Goal: Task Accomplishment & Management: Manage account settings

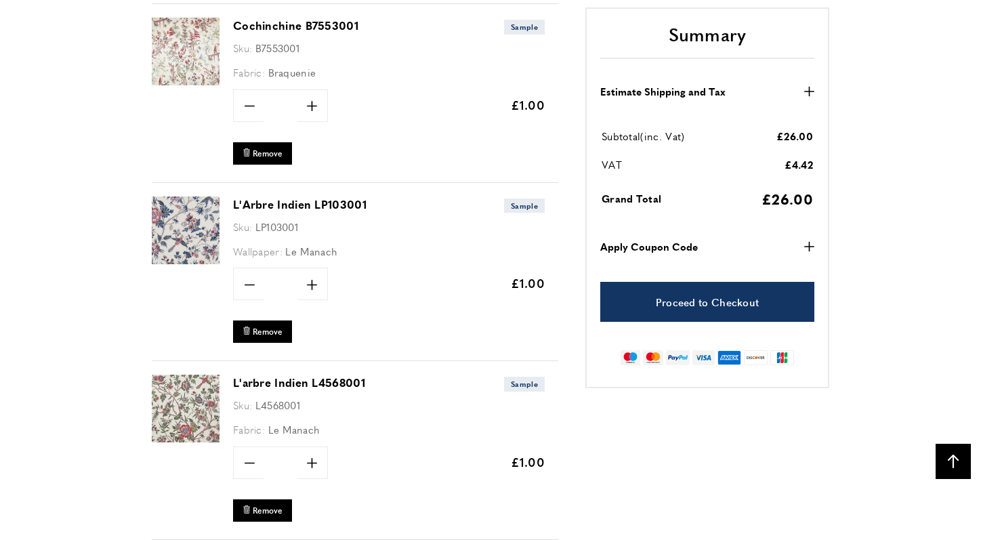
scroll to position [733, 0]
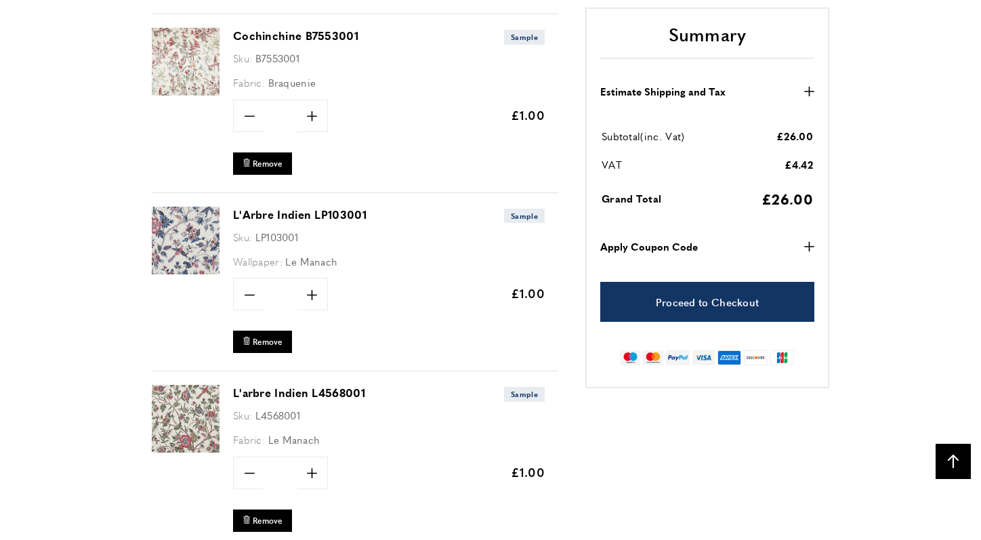
click at [192, 243] on img at bounding box center [186, 241] width 68 height 68
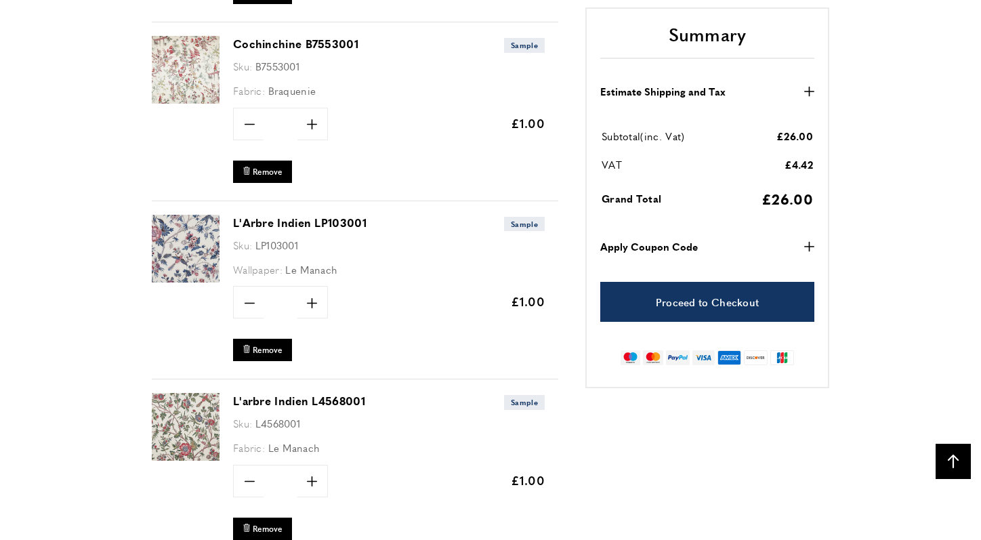
click at [182, 422] on img at bounding box center [186, 427] width 68 height 68
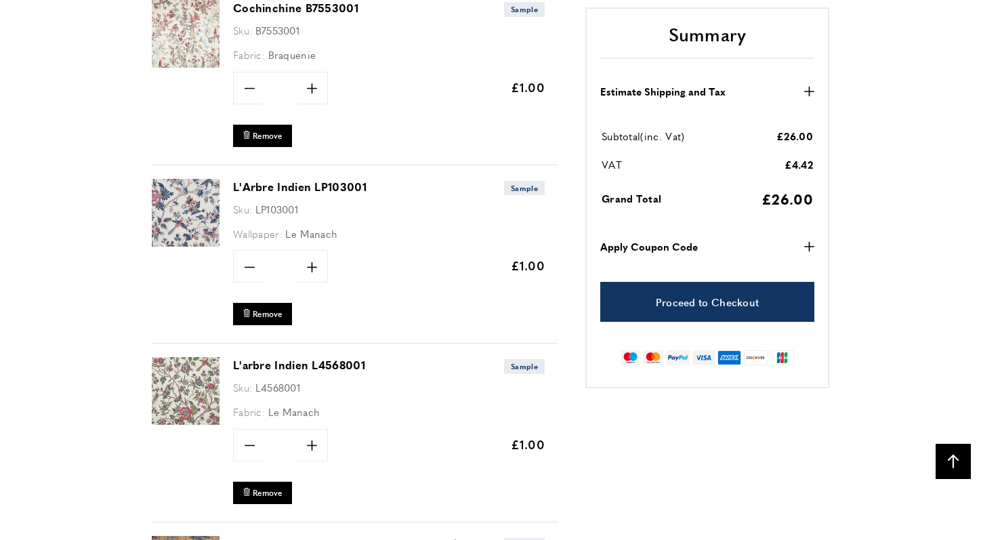
scroll to position [767, 0]
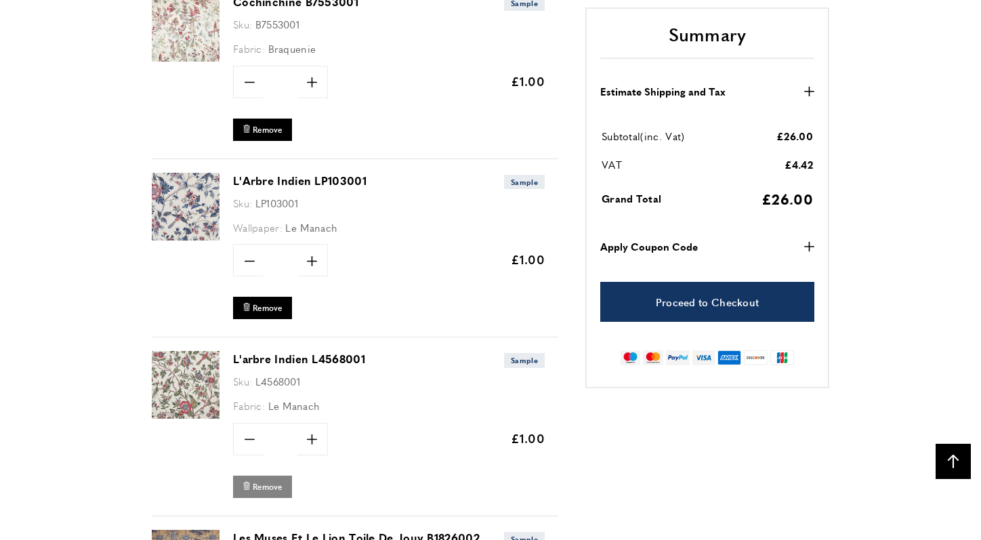
click at [258, 487] on span "Remove" at bounding box center [268, 487] width 30 height 12
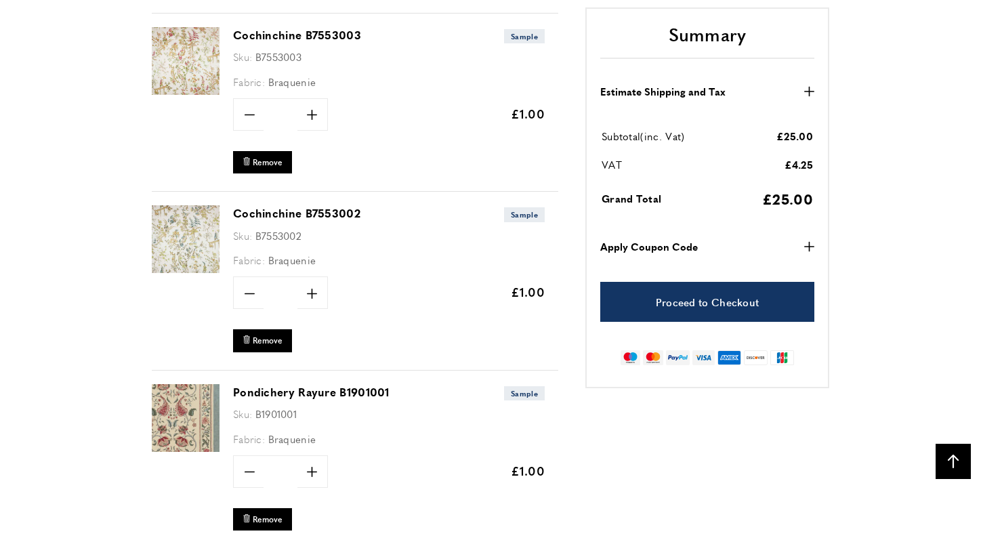
scroll to position [0, 953]
click at [260, 335] on span "Remove" at bounding box center [268, 341] width 30 height 12
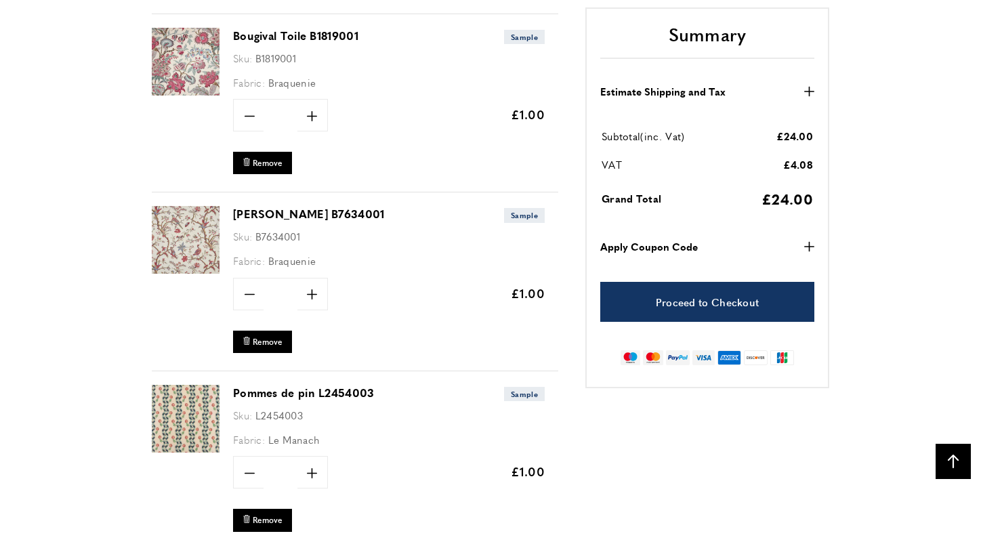
scroll to position [1200, 0]
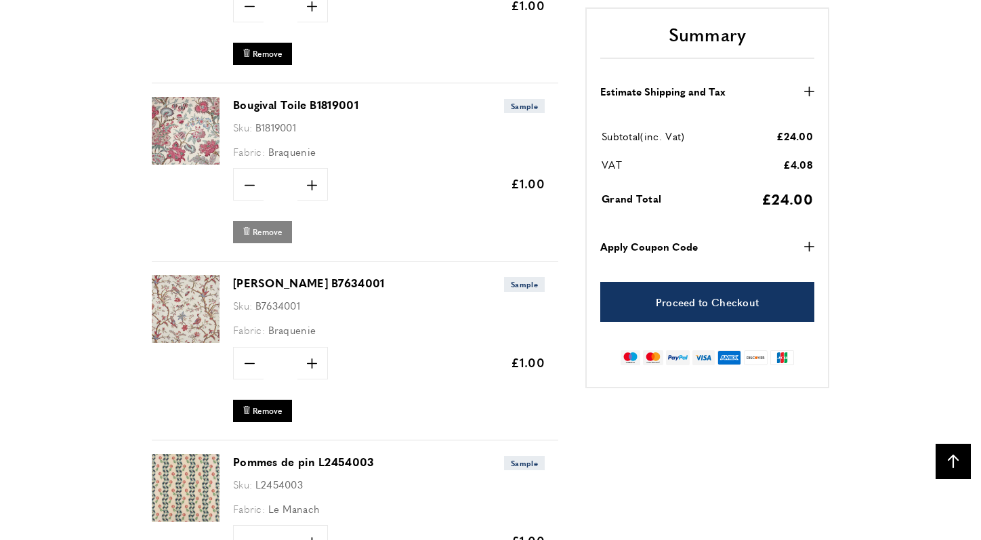
click at [268, 228] on span "Remove" at bounding box center [268, 232] width 30 height 12
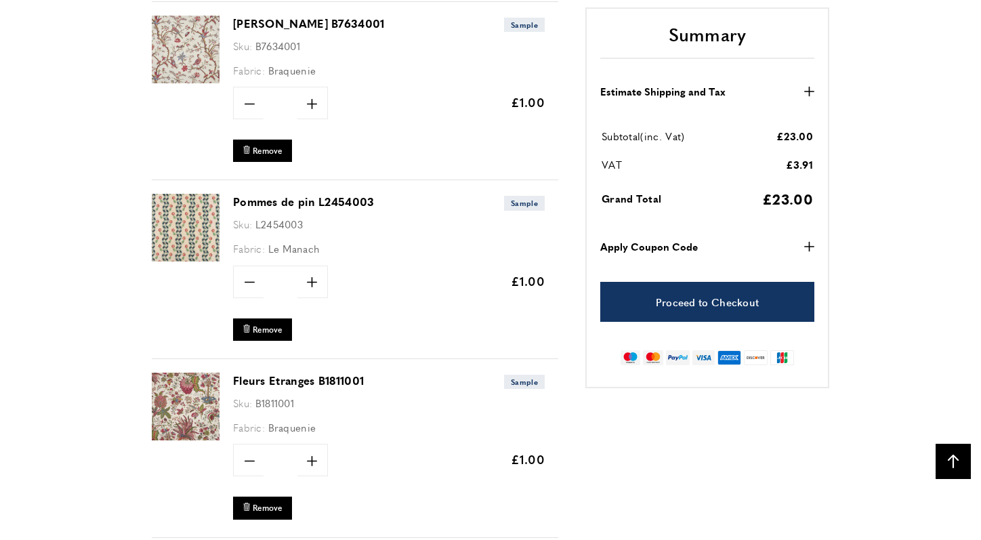
scroll to position [1282, 0]
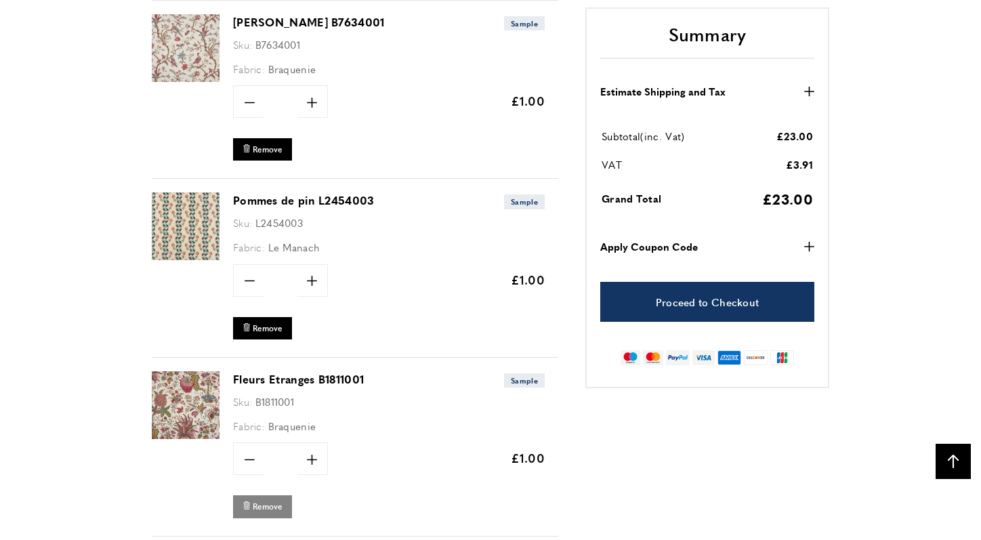
click at [272, 501] on span "Remove" at bounding box center [268, 507] width 30 height 12
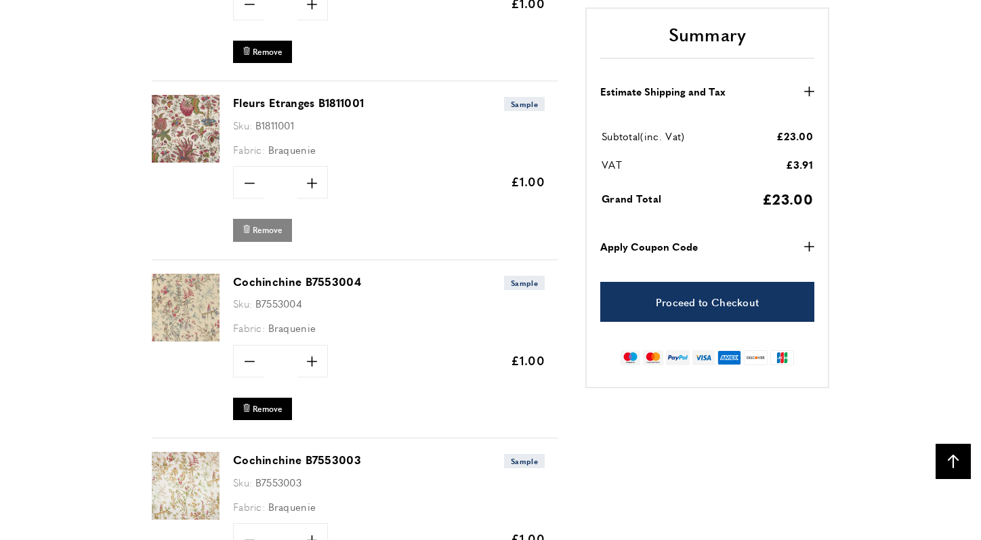
scroll to position [1571, 0]
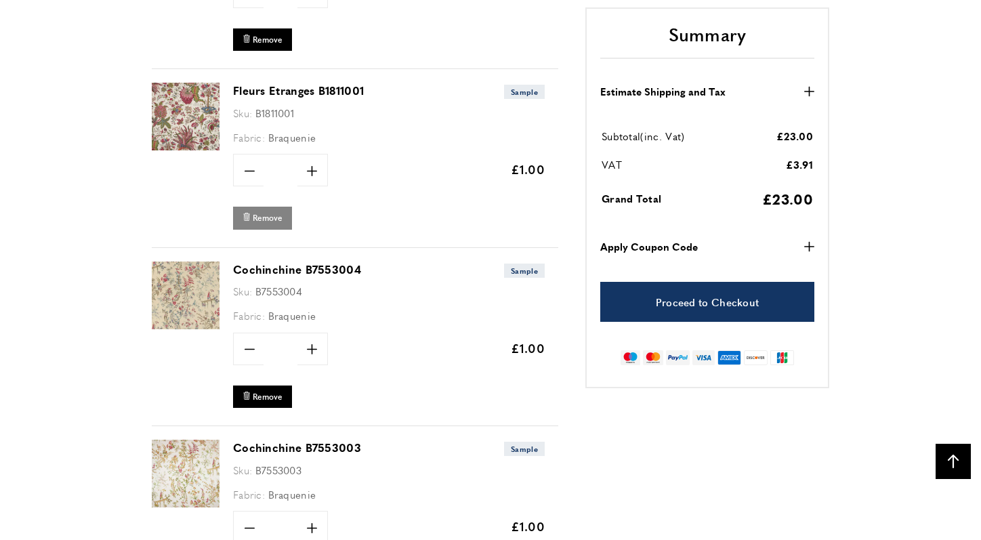
click at [268, 212] on span "Remove" at bounding box center [268, 218] width 30 height 12
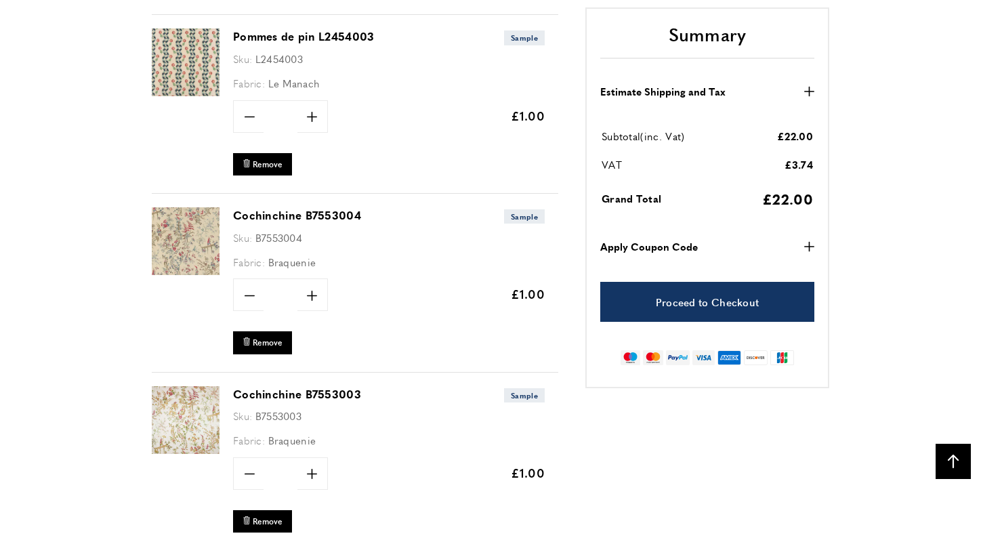
scroll to position [1442, 0]
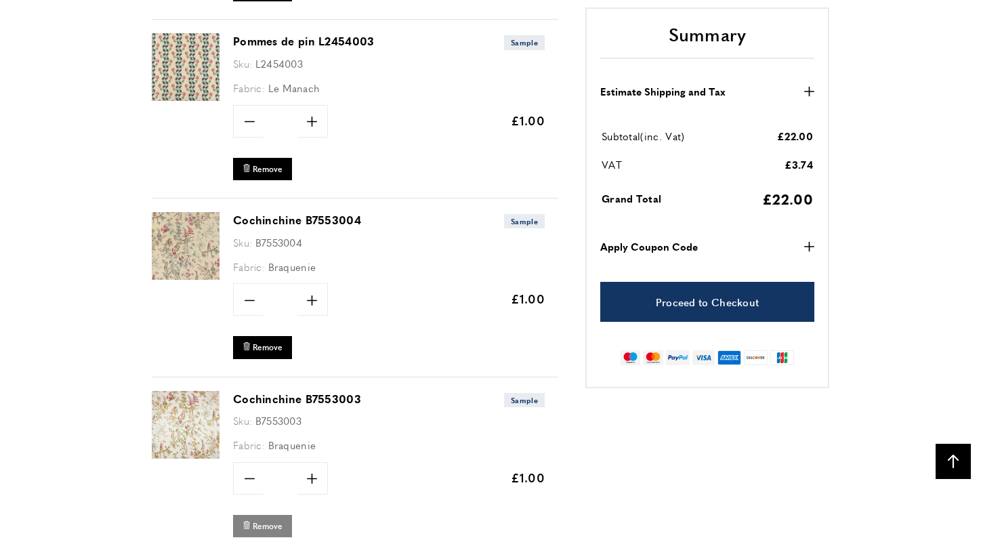
click at [264, 522] on span "Remove" at bounding box center [268, 527] width 30 height 12
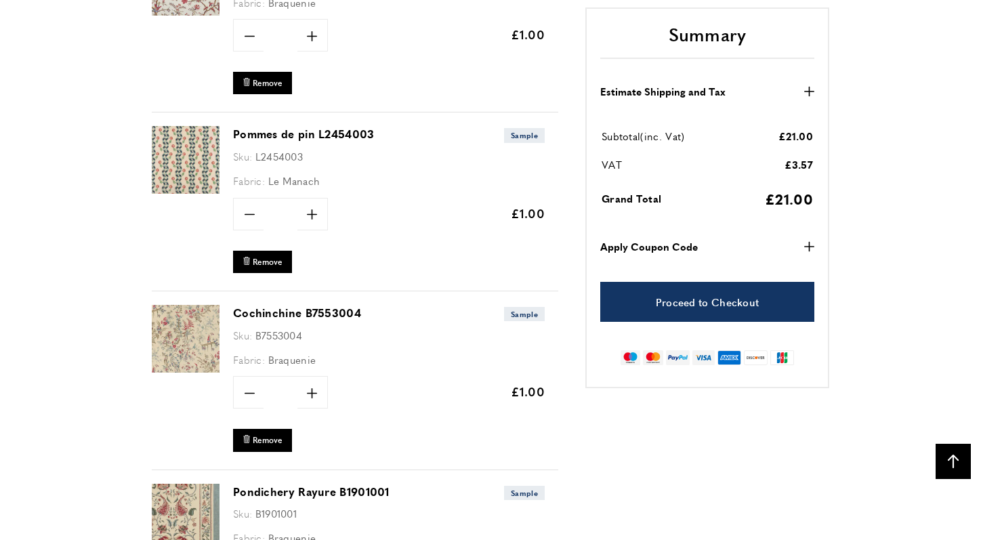
scroll to position [1349, 0]
click at [270, 434] on span "Remove" at bounding box center [268, 440] width 30 height 12
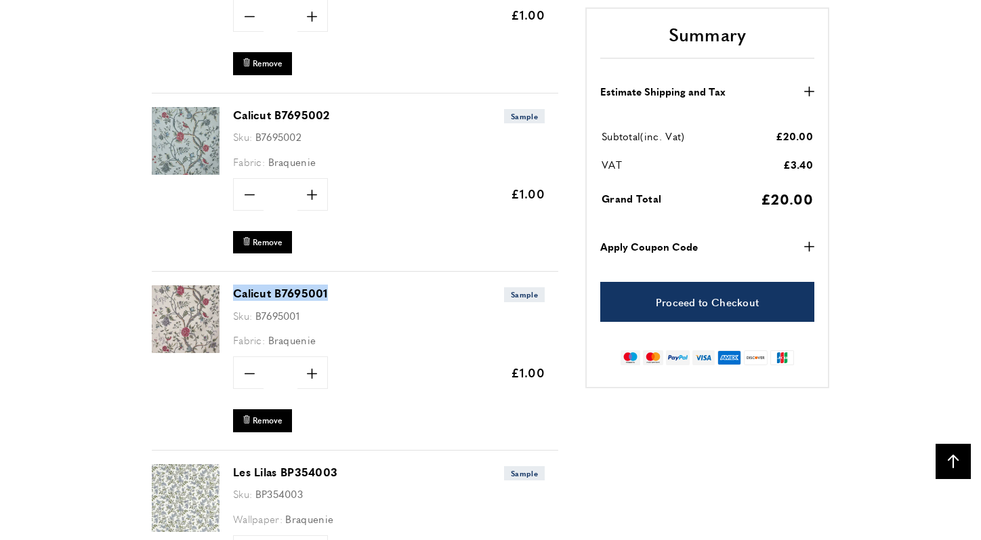
scroll to position [0, 1335]
click at [388, 243] on div "bin Remove" at bounding box center [389, 244] width 312 height 26
click at [274, 237] on span "Remove" at bounding box center [268, 243] width 30 height 12
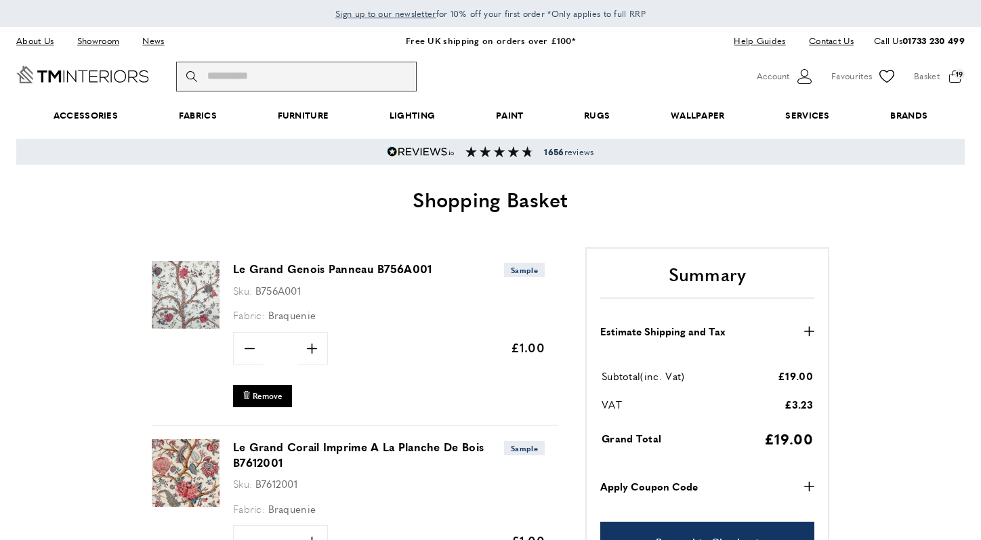
click at [269, 79] on input "Search" at bounding box center [296, 77] width 241 height 30
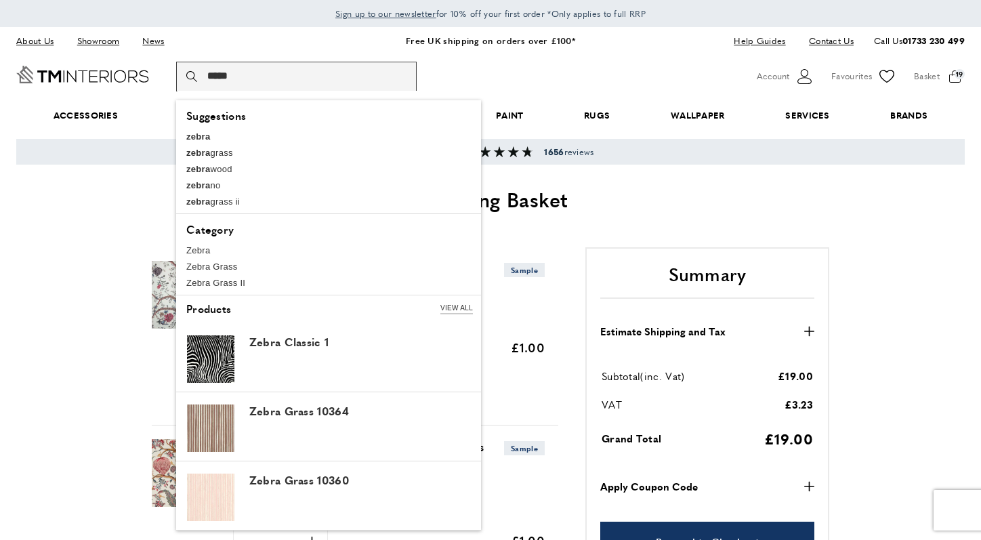
click at [258, 70] on input "*****" at bounding box center [296, 77] width 241 height 30
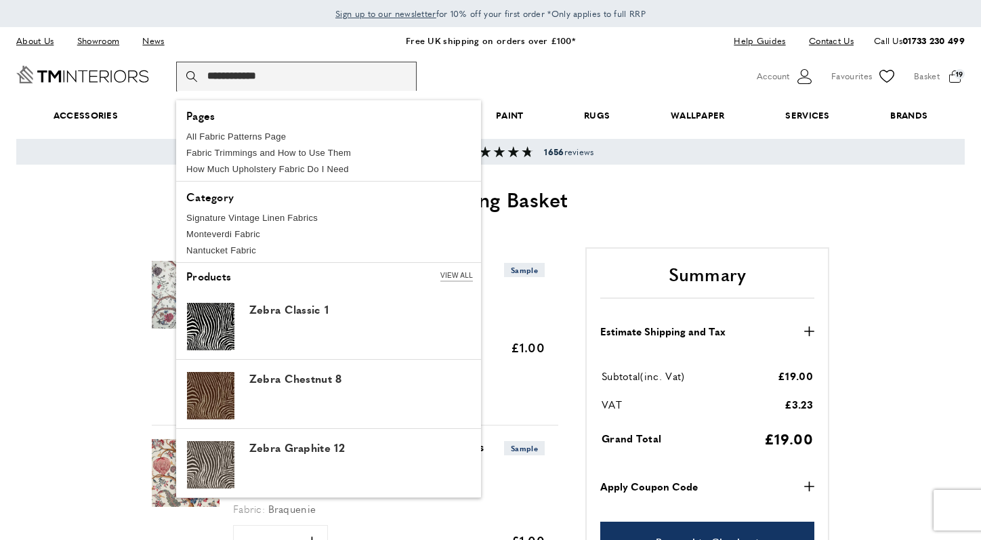
type input "**********"
click at [445, 275] on link "View All" at bounding box center [457, 276] width 33 height 12
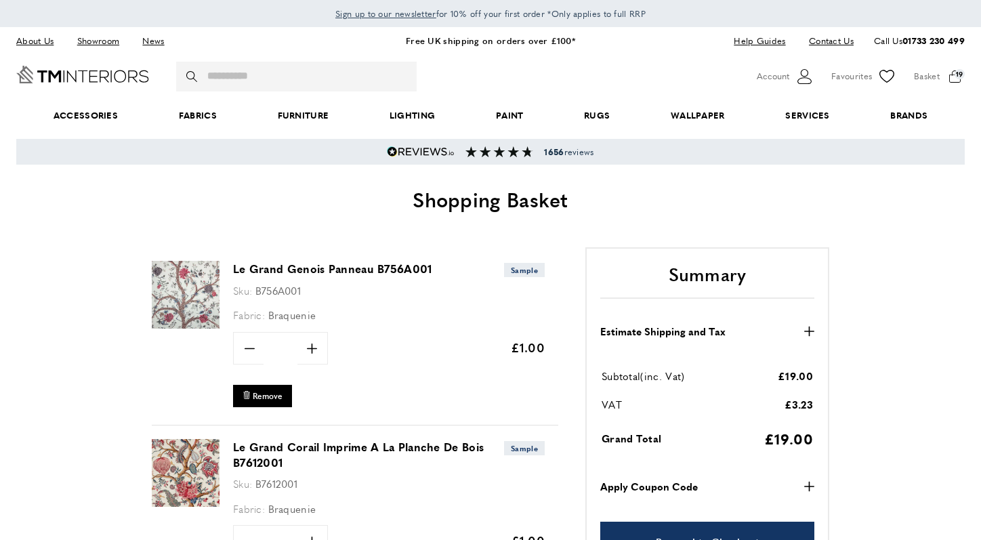
scroll to position [0, 190]
